Goal: Task Accomplishment & Management: Manage account settings

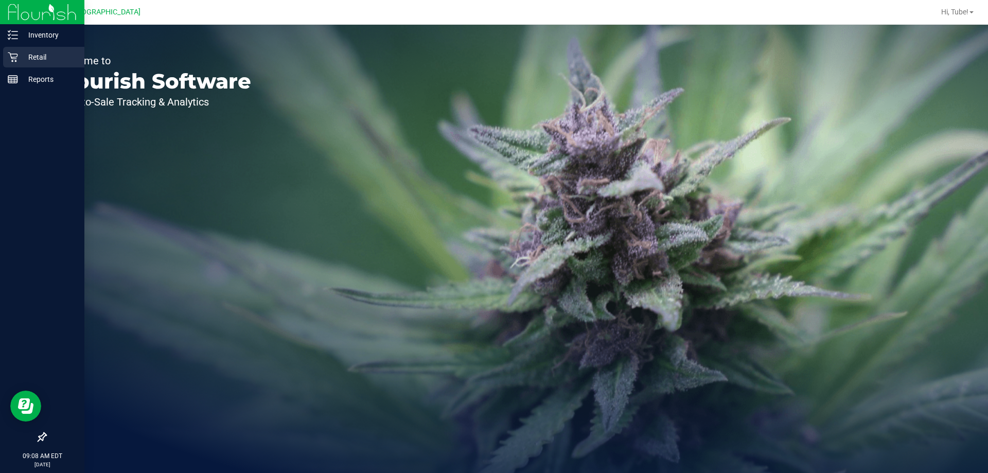
click at [10, 49] on div "Retail" at bounding box center [43, 57] width 81 height 21
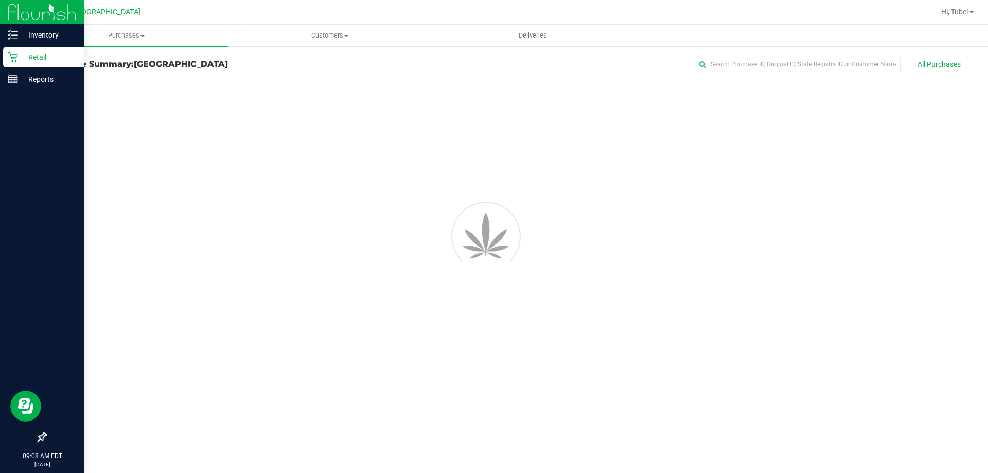
click at [44, 56] on p "Retail" at bounding box center [49, 57] width 62 height 12
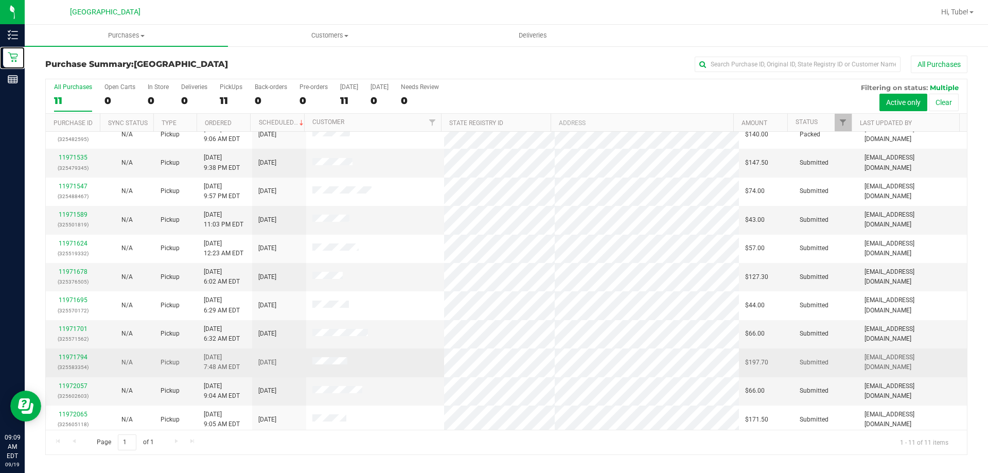
scroll to position [15, 0]
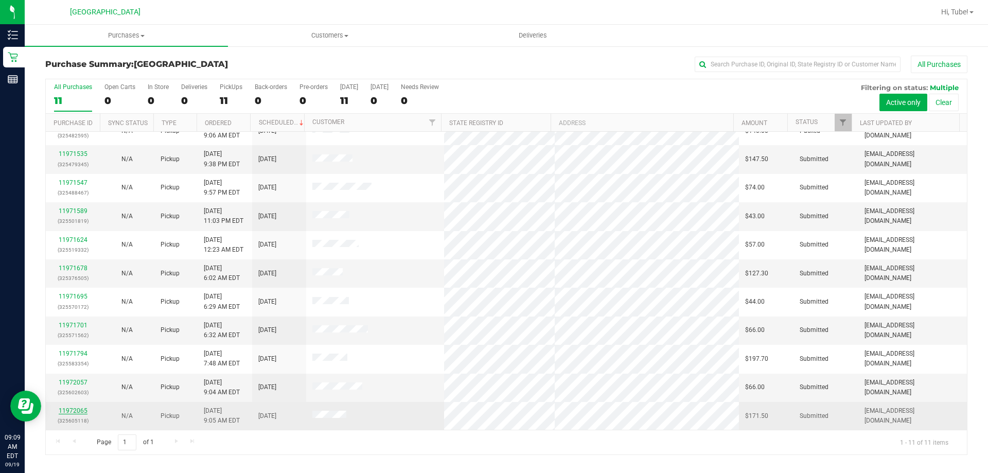
click at [76, 412] on link "11972065" at bounding box center [73, 410] width 29 height 7
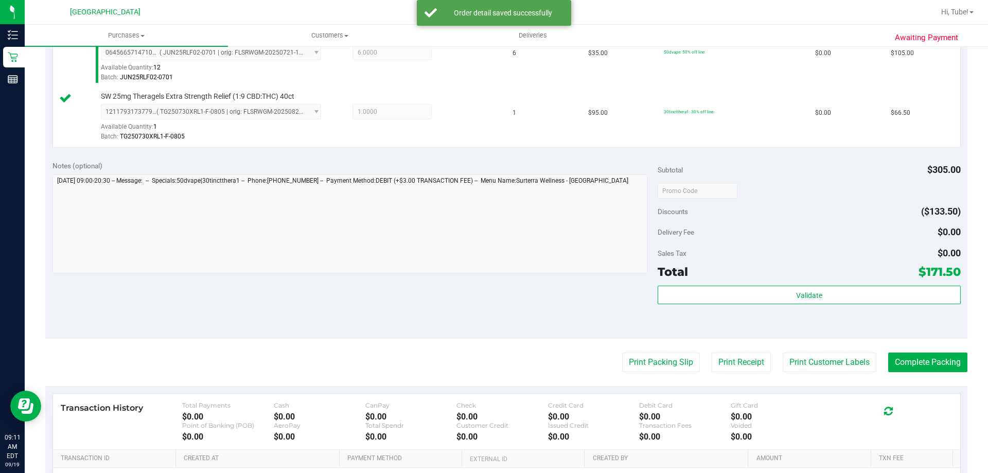
scroll to position [309, 0]
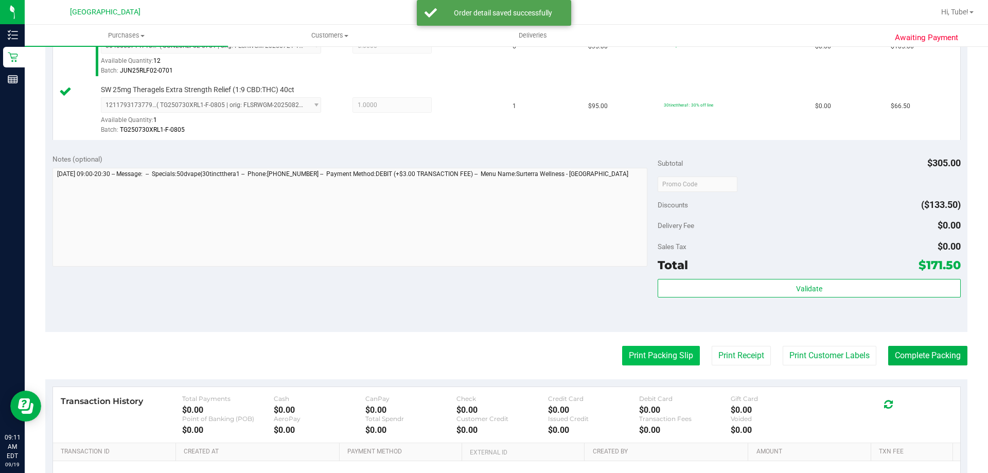
click at [683, 351] on button "Print Packing Slip" at bounding box center [661, 356] width 78 height 20
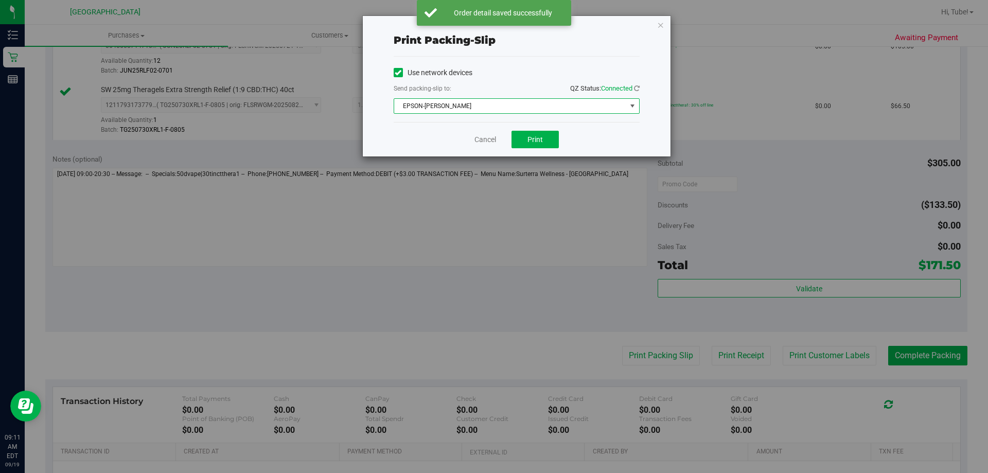
click at [510, 107] on span "EPSON-[PERSON_NAME]" at bounding box center [510, 106] width 232 height 14
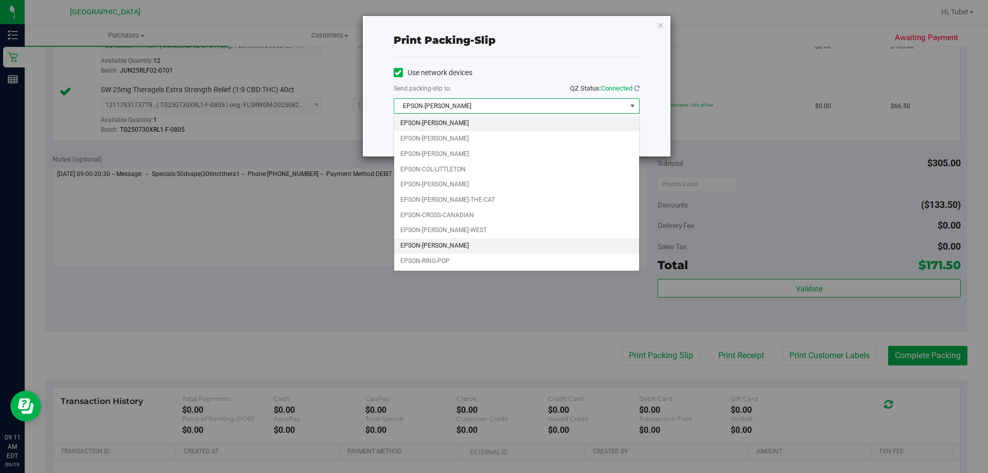
click at [456, 246] on li "EPSON-[PERSON_NAME]" at bounding box center [516, 245] width 245 height 15
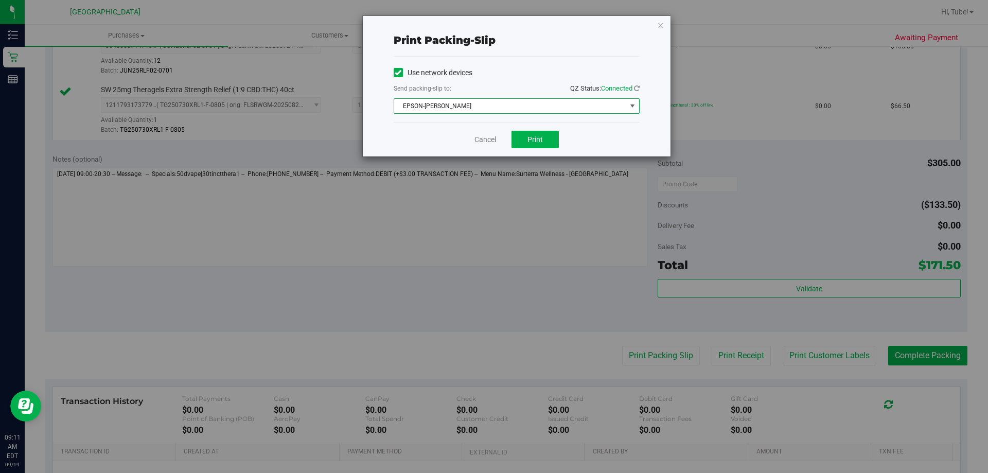
click at [525, 148] on div "Cancel Print" at bounding box center [517, 139] width 246 height 34
click at [534, 137] on span "Print" at bounding box center [534, 139] width 15 height 8
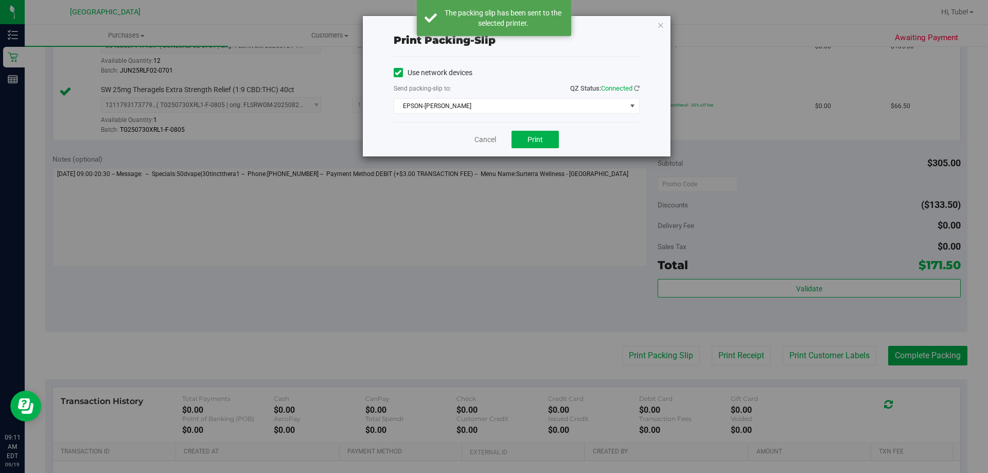
click at [661, 27] on icon "button" at bounding box center [660, 25] width 7 height 12
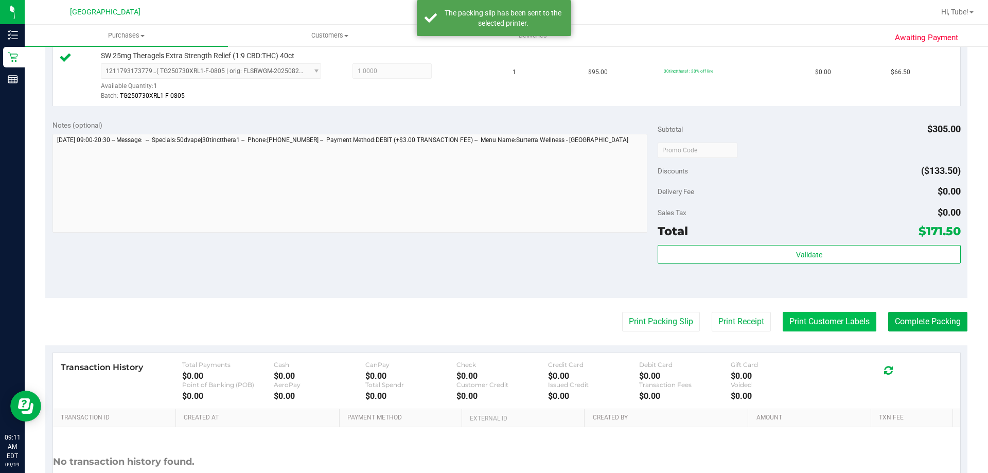
scroll to position [360, 0]
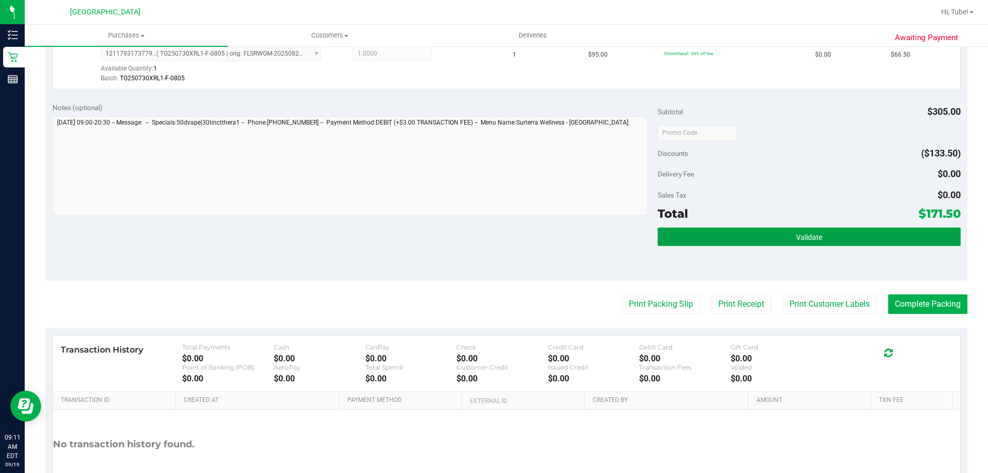
click at [801, 241] on span "Validate" at bounding box center [809, 237] width 26 height 8
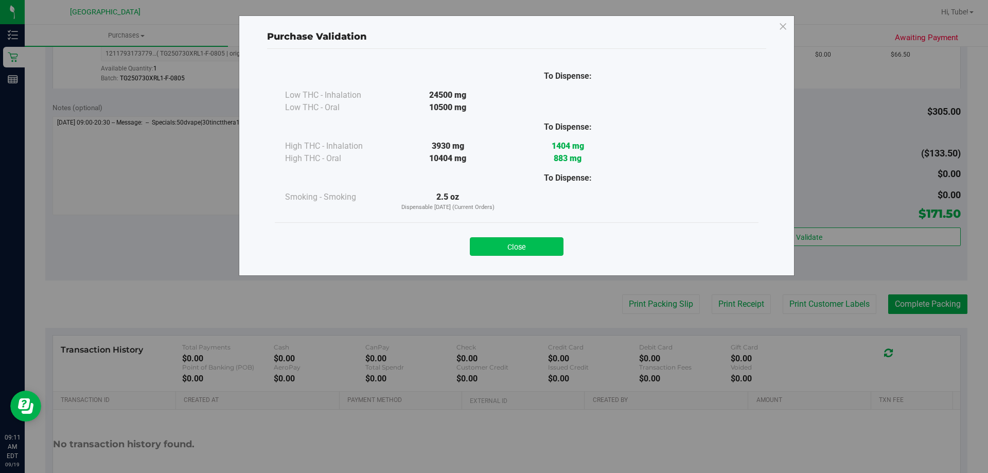
click at [556, 243] on button "Close" at bounding box center [517, 246] width 94 height 19
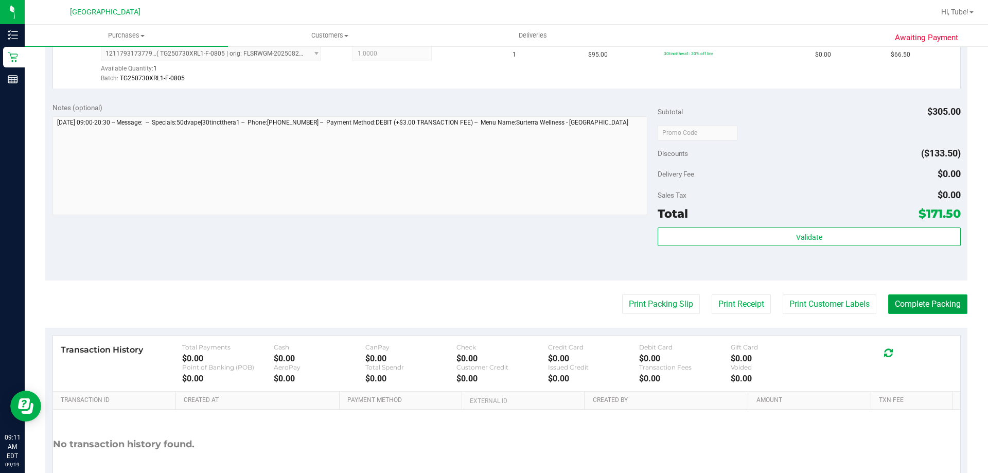
click at [933, 302] on button "Complete Packing" at bounding box center [927, 304] width 79 height 20
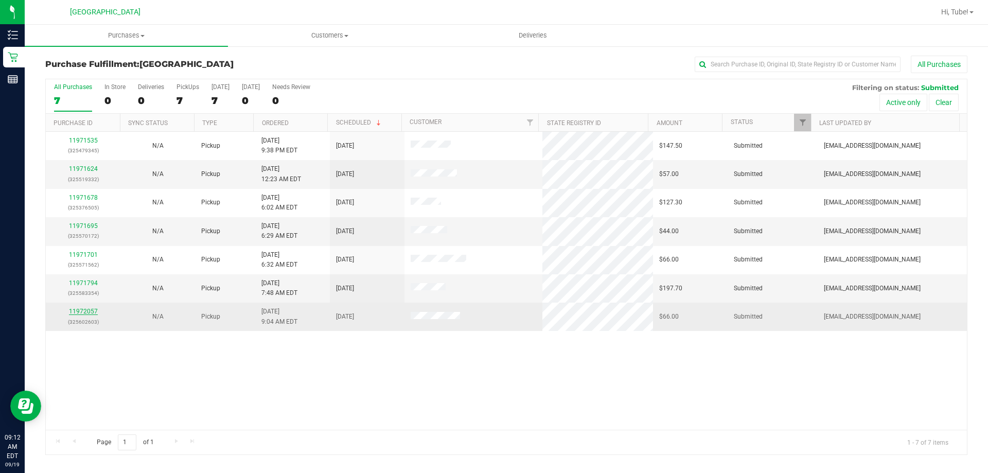
click at [94, 310] on link "11972057" at bounding box center [83, 311] width 29 height 7
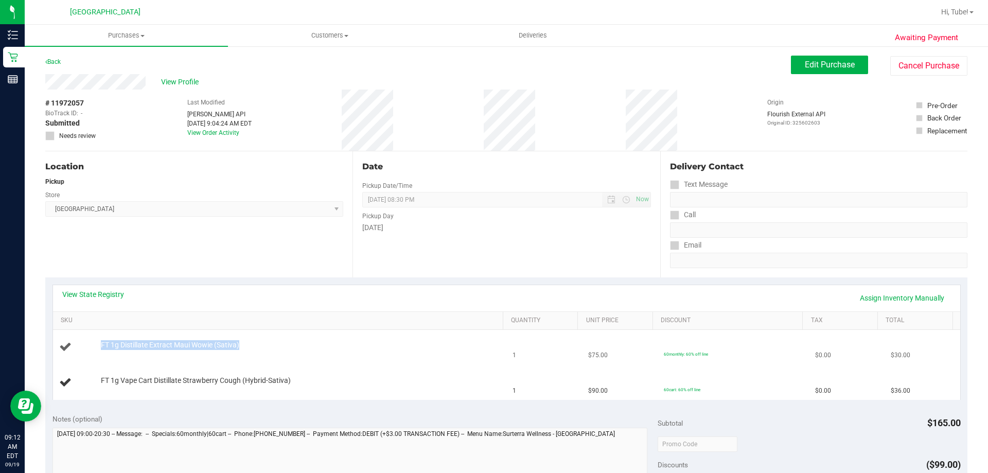
drag, startPoint x: 95, startPoint y: 342, endPoint x: 219, endPoint y: 355, distance: 125.2
click at [227, 362] on td "FT 1g Distillate Extract Maui Wowie (Sativa)" at bounding box center [280, 347] width 454 height 35
copy div "FT 1g Distillate Extract Maui Wowie (Sativa)"
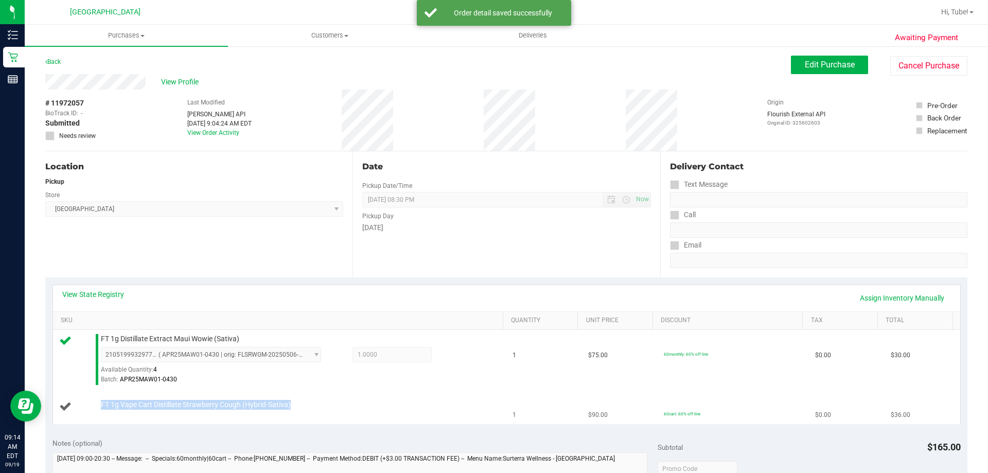
drag, startPoint x: 95, startPoint y: 400, endPoint x: 291, endPoint y: 413, distance: 196.0
click at [291, 413] on div "FT 1g Vape Cart Distillate Strawberry Cough (Hybrid-Sativa)" at bounding box center [279, 407] width 441 height 14
copy div "FT 1g Vape Cart Distillate Strawberry Cough (Hybrid-Sativa)"
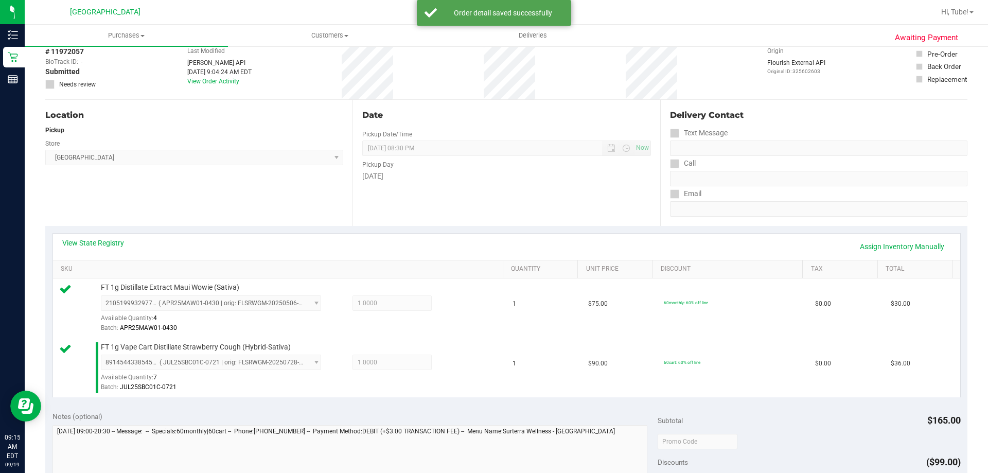
scroll to position [360, 0]
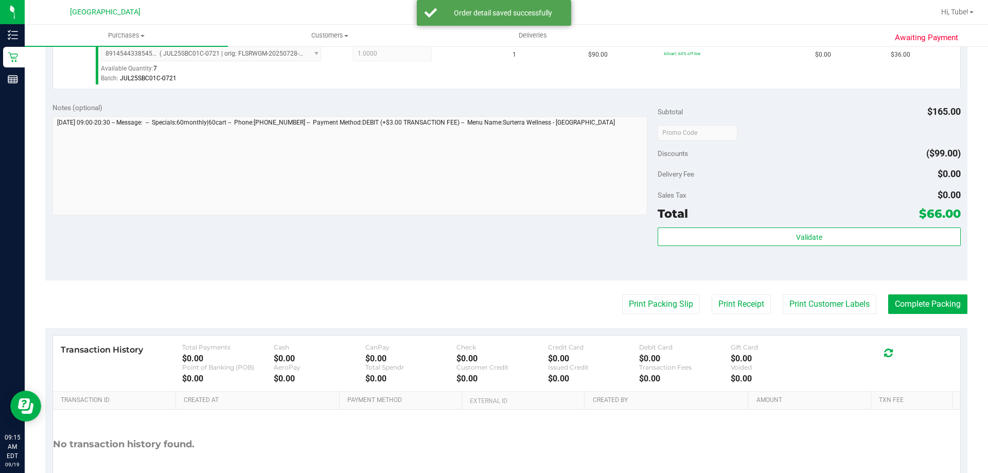
click at [668, 293] on purchase-details "Back Edit Purchase Cancel Purchase View Profile # 11972057 BioTrack ID: - Submi…" at bounding box center [506, 107] width 922 height 825
click at [680, 304] on button "Print Packing Slip" at bounding box center [661, 304] width 78 height 20
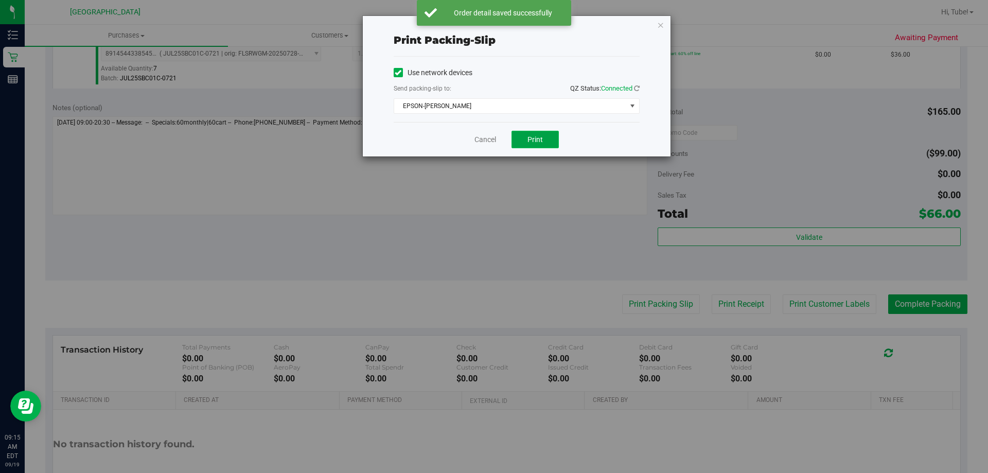
click at [530, 137] on span "Print" at bounding box center [534, 139] width 15 height 8
click at [659, 25] on icon "button" at bounding box center [660, 25] width 7 height 12
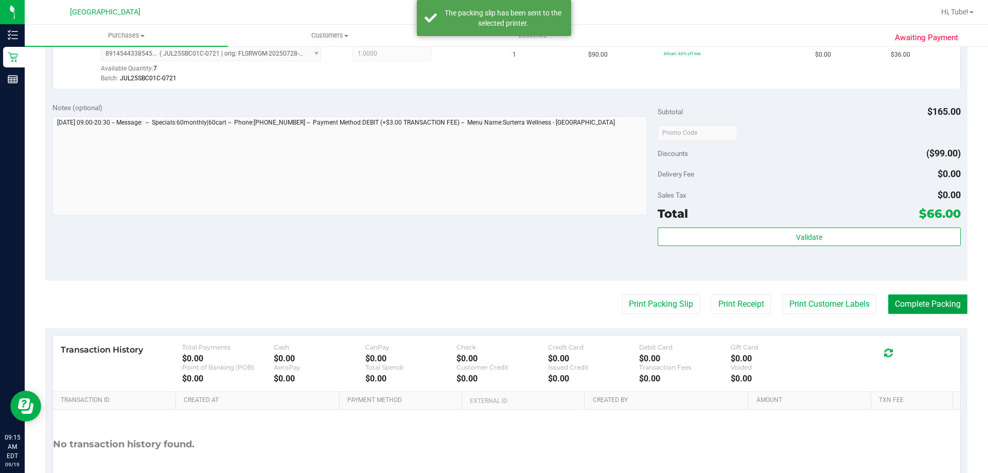
click at [911, 302] on button "Complete Packing" at bounding box center [927, 304] width 79 height 20
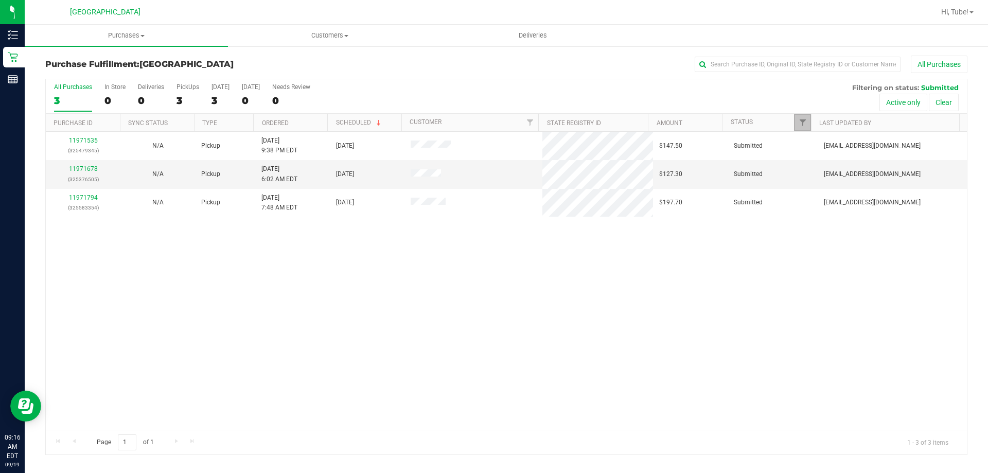
click at [806, 118] on link "Filter" at bounding box center [802, 122] width 17 height 17
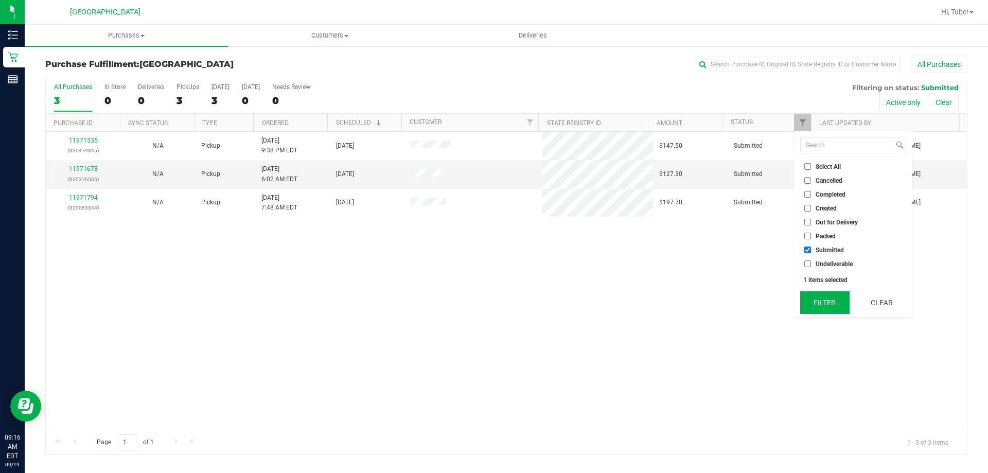
click at [828, 297] on button "Filter" at bounding box center [824, 302] width 49 height 23
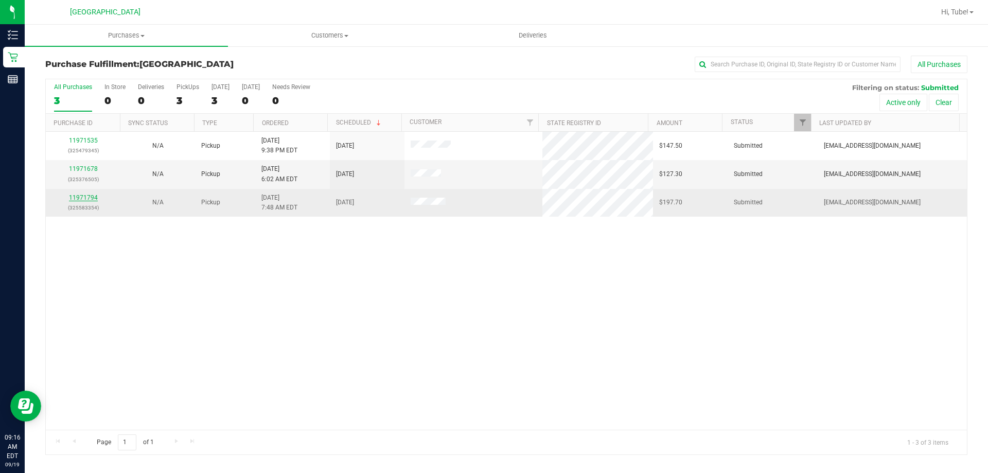
click at [87, 197] on link "11971794" at bounding box center [83, 197] width 29 height 7
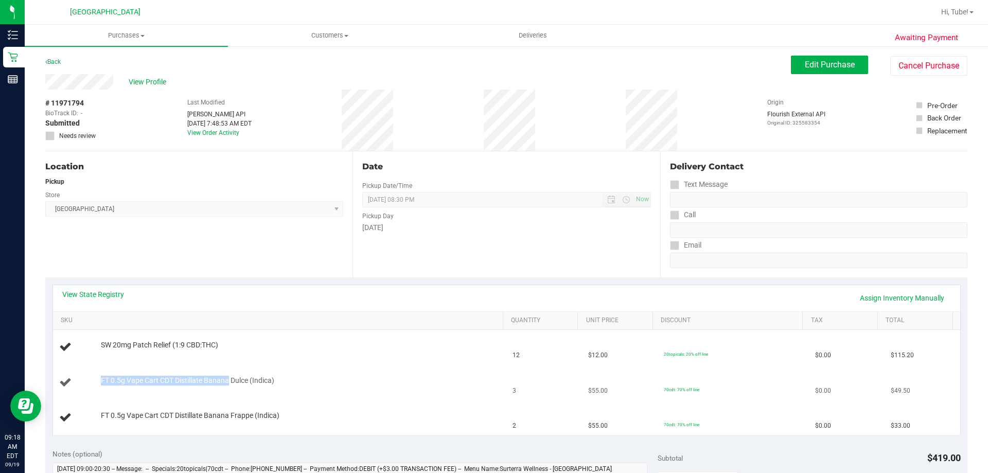
drag, startPoint x: 91, startPoint y: 379, endPoint x: 227, endPoint y: 381, distance: 135.9
click at [227, 381] on div "FT 0.5g Vape Cart CDT Distillate Banana Dulce (Indica)" at bounding box center [279, 383] width 441 height 14
copy div "FT 0.5g Vape Cart CDT Distillate Banana"
click at [180, 244] on div "Location Pickup Store [GEOGRAPHIC_DATA] WC Select Store [PERSON_NAME][GEOGRAPHI…" at bounding box center [198, 214] width 307 height 126
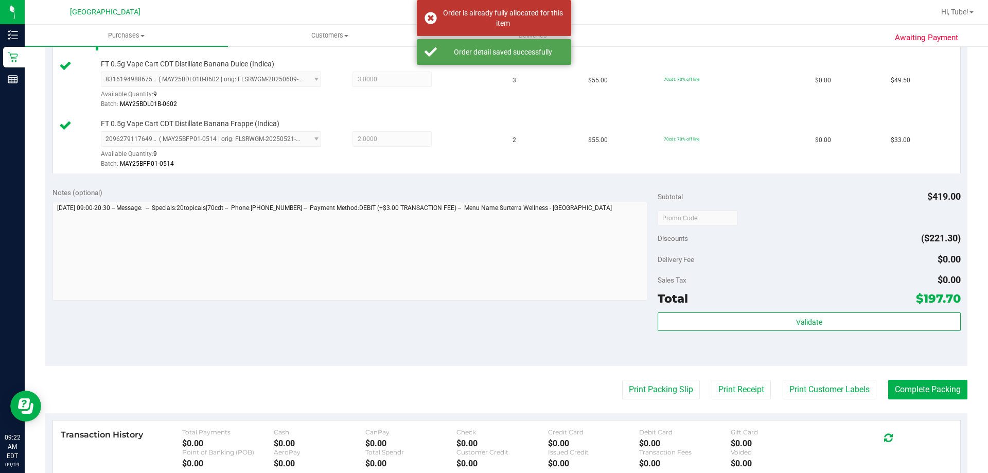
scroll to position [360, 0]
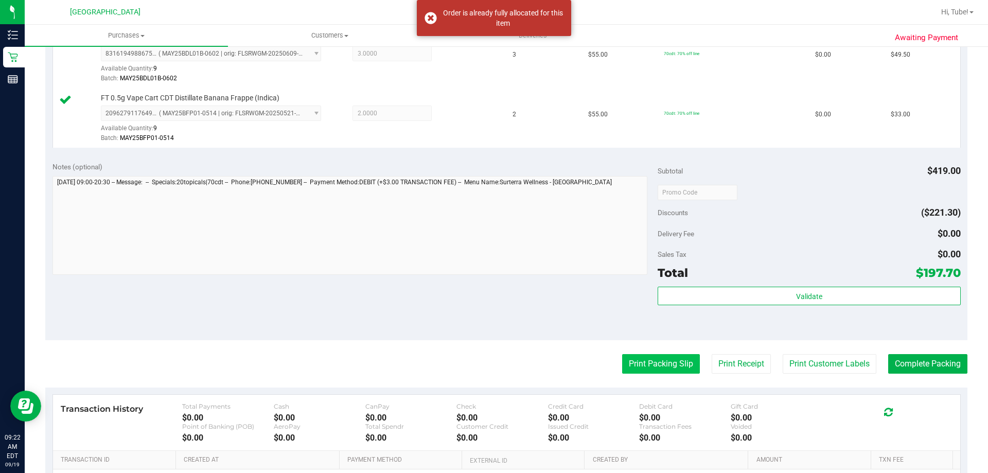
click at [662, 355] on button "Print Packing Slip" at bounding box center [661, 364] width 78 height 20
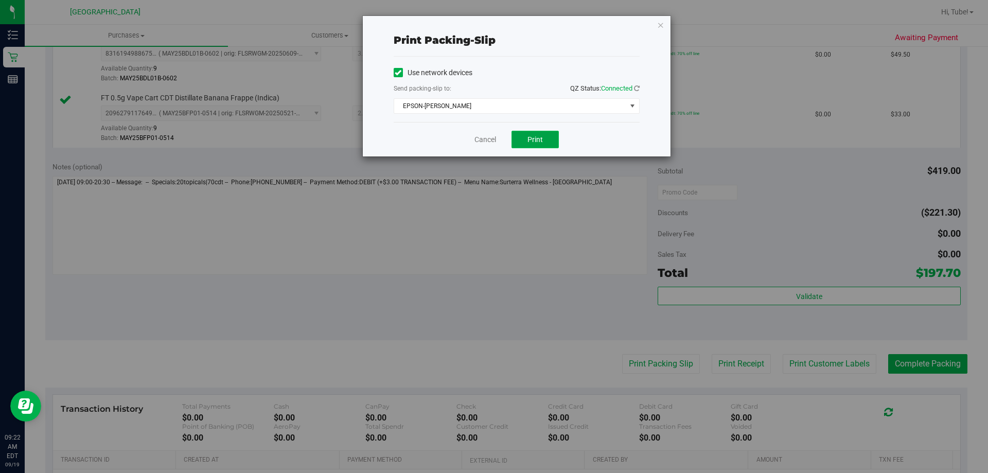
click at [524, 141] on button "Print" at bounding box center [534, 139] width 47 height 17
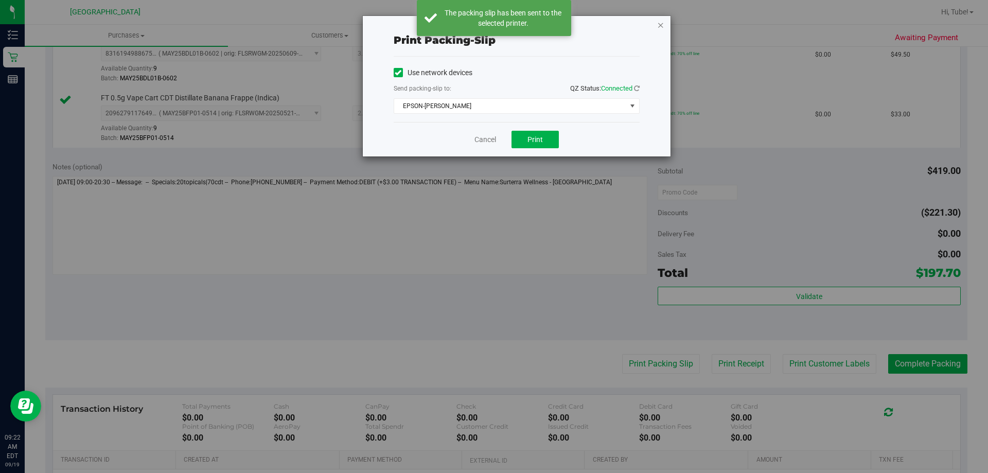
click at [662, 27] on icon "button" at bounding box center [660, 25] width 7 height 12
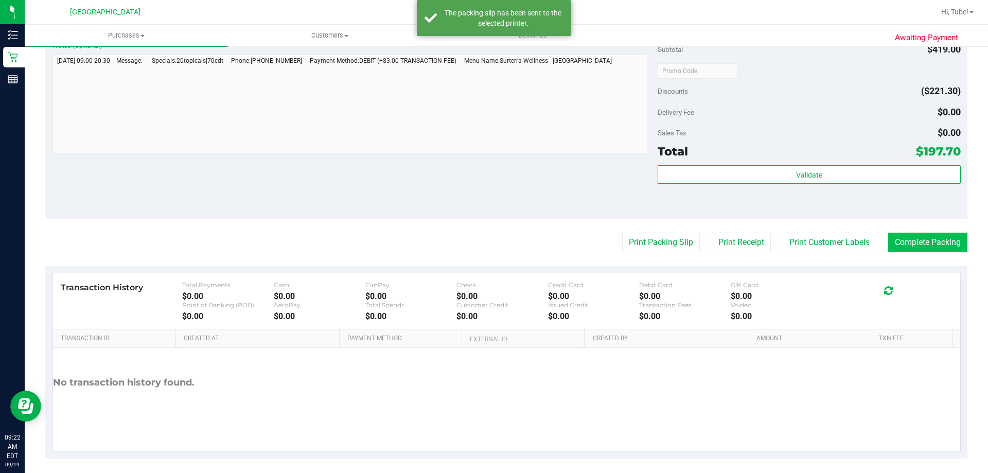
scroll to position [488, 0]
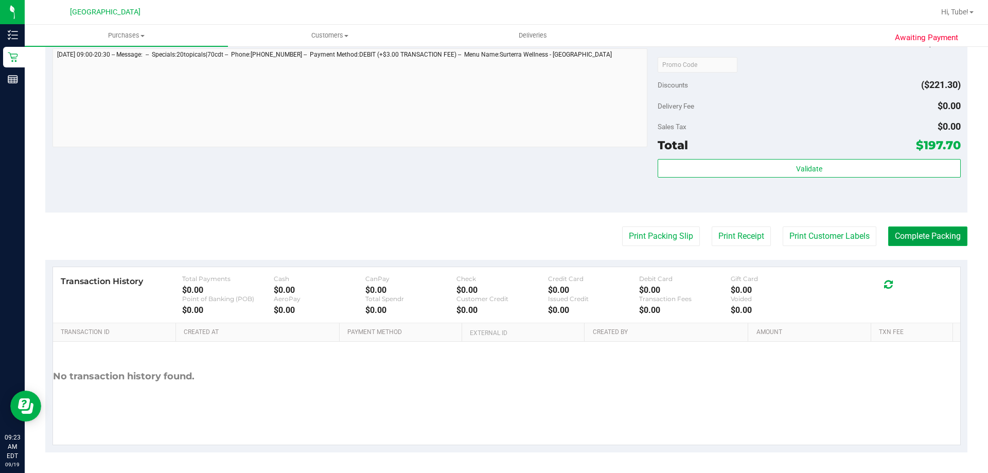
click at [928, 234] on button "Complete Packing" at bounding box center [927, 236] width 79 height 20
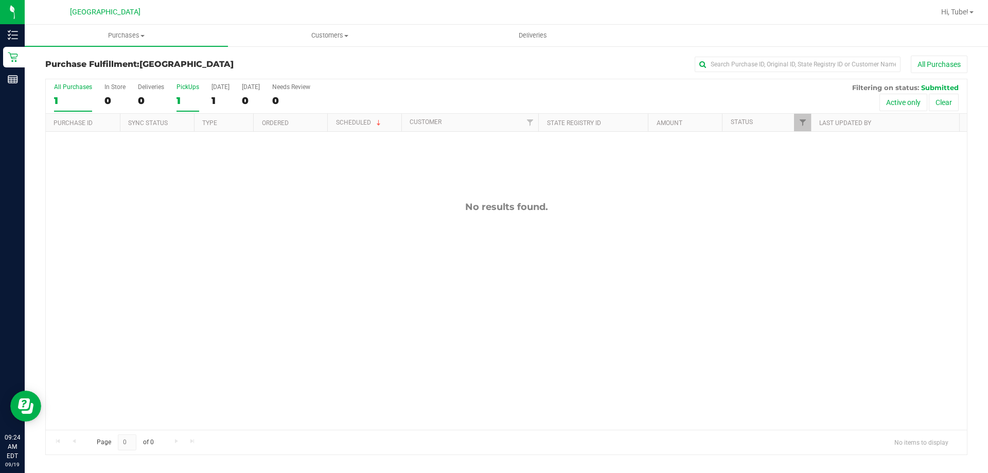
click at [180, 95] on div "1" at bounding box center [187, 101] width 23 height 12
click at [0, 0] on input "PickUps 1" at bounding box center [0, 0] width 0 height 0
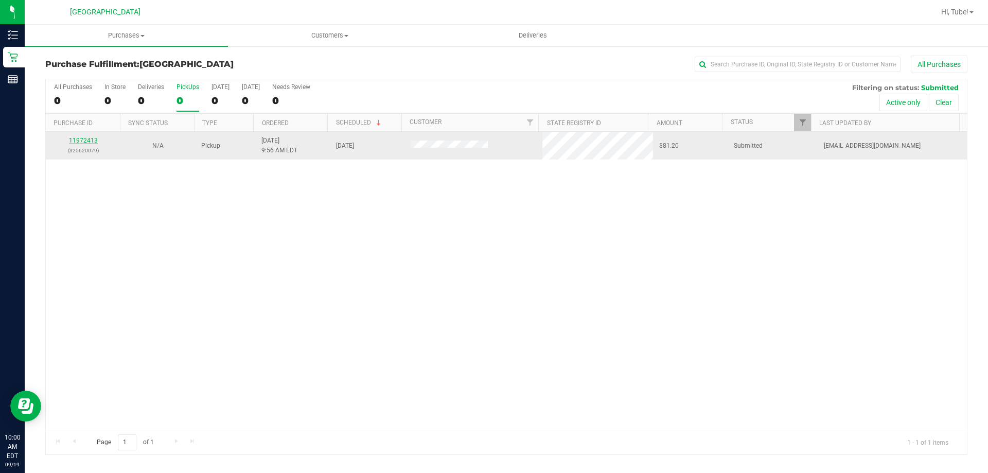
click at [90, 142] on link "11972413" at bounding box center [83, 140] width 29 height 7
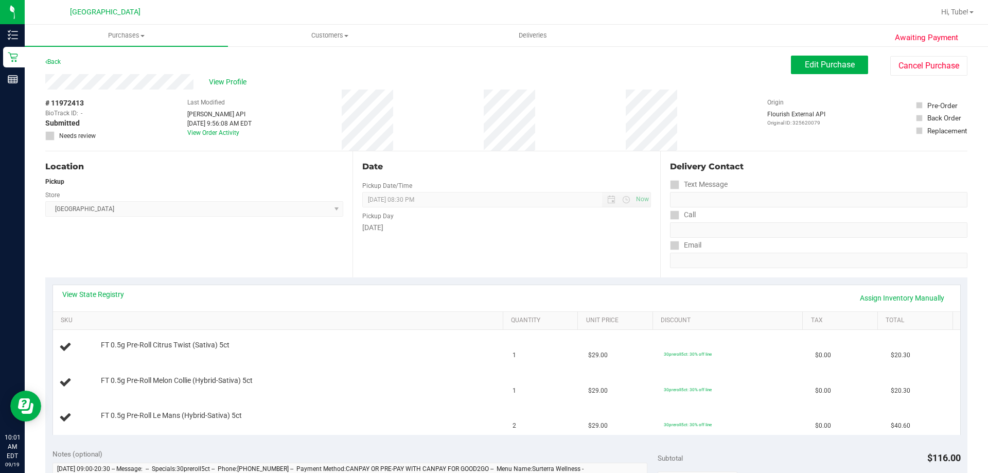
click at [437, 243] on div "Date Pickup Date/Time [DATE] Now [DATE] 08:30 PM Now Pickup Day [DATE]" at bounding box center [505, 214] width 307 height 126
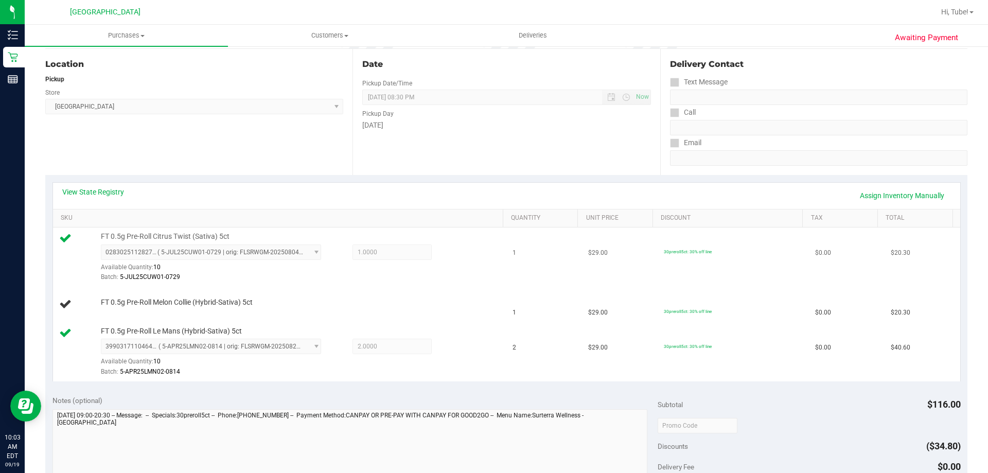
scroll to position [103, 0]
drag, startPoint x: 94, startPoint y: 303, endPoint x: 239, endPoint y: 315, distance: 145.6
click at [239, 315] on td "FT 0.5g Pre-Roll Melon Collie (Hybrid-Sativa) 5ct" at bounding box center [280, 304] width 454 height 35
copy div "FT 0.5g Pre-Roll Melon Collie (Hybrid-Sativa) 5ct"
click at [533, 217] on link "Quantity" at bounding box center [542, 218] width 63 height 8
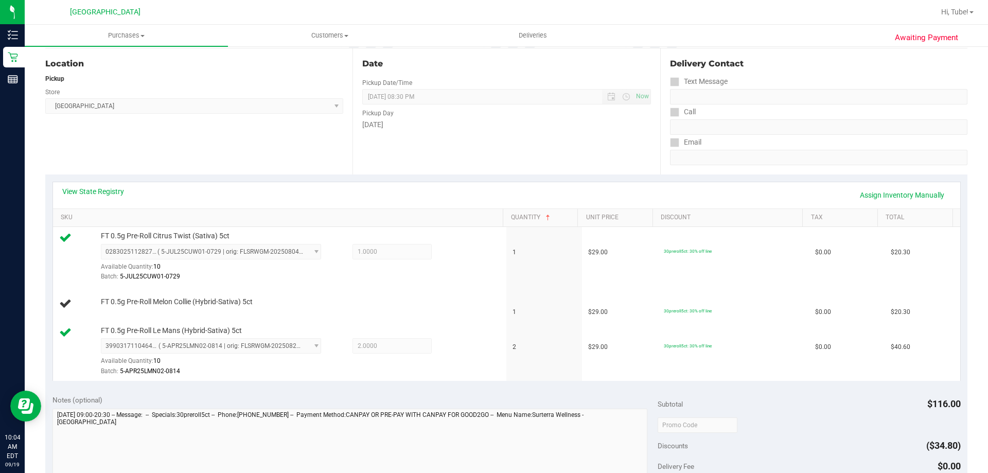
click at [447, 129] on div "[DATE]" at bounding box center [506, 124] width 288 height 11
click at [476, 134] on div "Date Pickup Date/Time [DATE] Now [DATE] 08:30 PM Now Pickup Day [DATE]" at bounding box center [505, 111] width 307 height 126
click at [548, 167] on div "Date Pickup Date/Time [DATE] Now [DATE] 08:30 PM Now Pickup Day [DATE]" at bounding box center [505, 111] width 307 height 126
